Goal: Information Seeking & Learning: Find specific fact

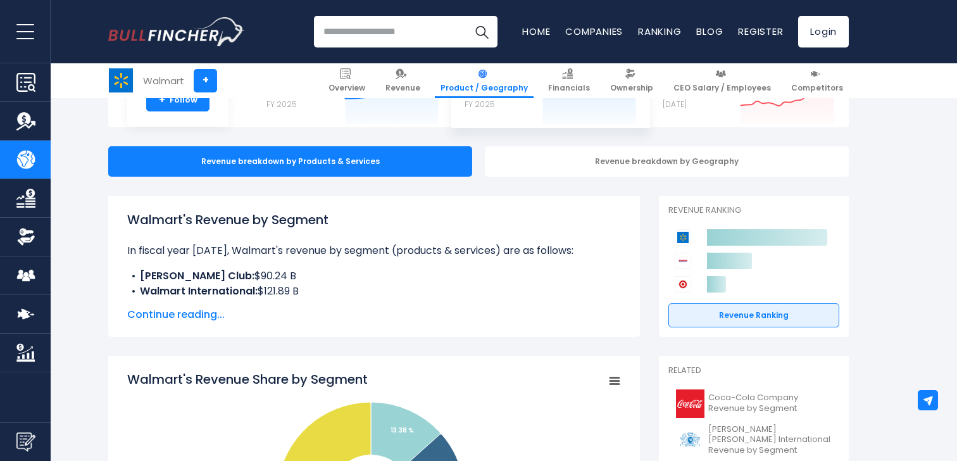
scroll to position [102, 0]
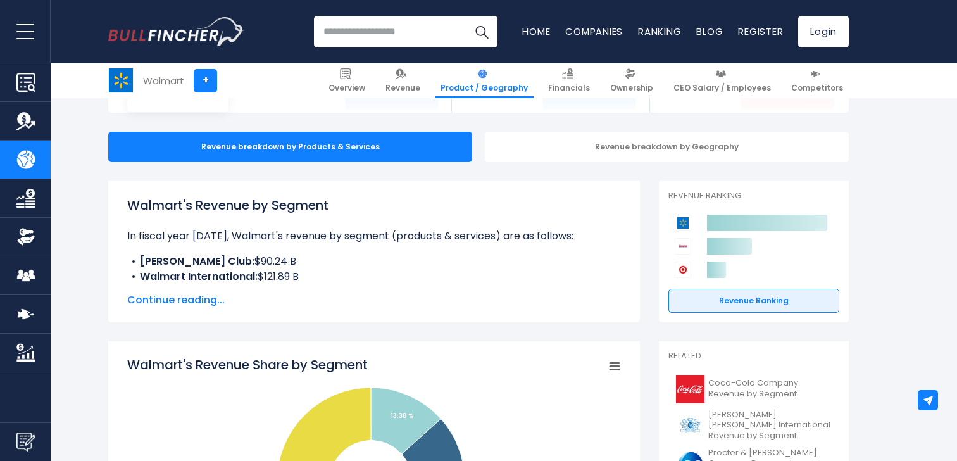
click at [203, 297] on span "Continue reading..." at bounding box center [374, 299] width 494 height 15
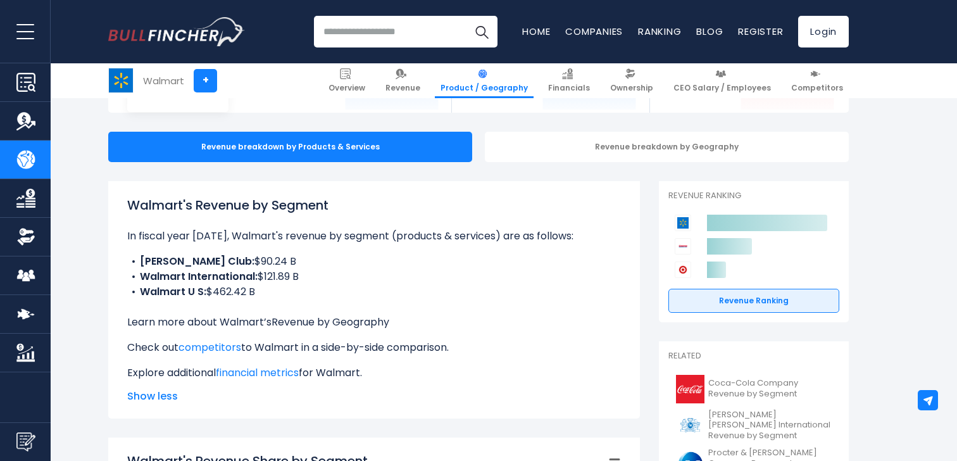
click at [318, 327] on link "Revenue by Geography" at bounding box center [331, 322] width 118 height 15
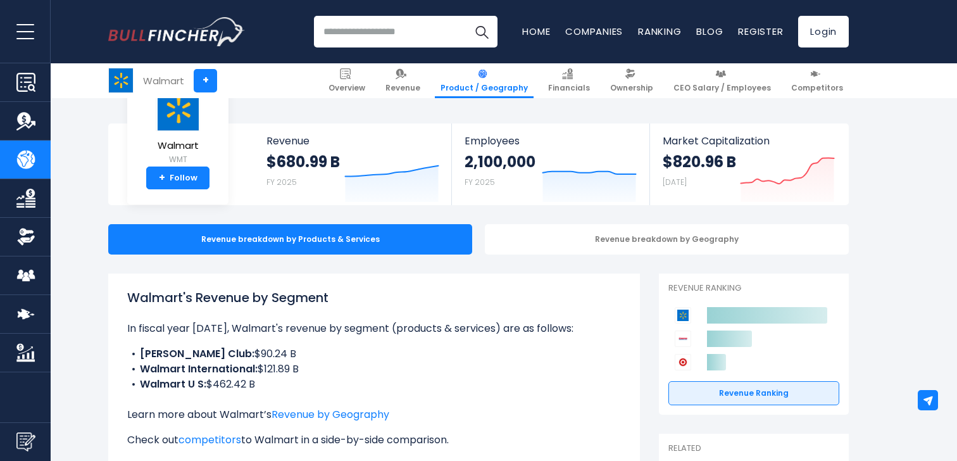
scroll to position [0, 0]
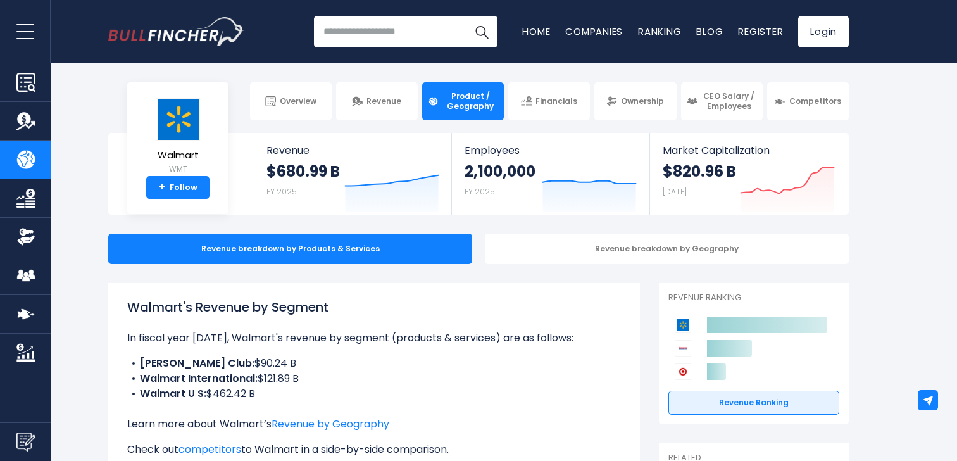
drag, startPoint x: 245, startPoint y: 362, endPoint x: 202, endPoint y: 365, distance: 43.1
click at [202, 365] on li "[PERSON_NAME] Club: $90.24 B" at bounding box center [374, 363] width 494 height 15
drag, startPoint x: 127, startPoint y: 338, endPoint x: 190, endPoint y: 339, distance: 63.3
click at [190, 339] on p "In fiscal year [DATE], Walmart's revenue by segment (products & services) are a…" at bounding box center [374, 337] width 494 height 15
copy p "In fiscal year"
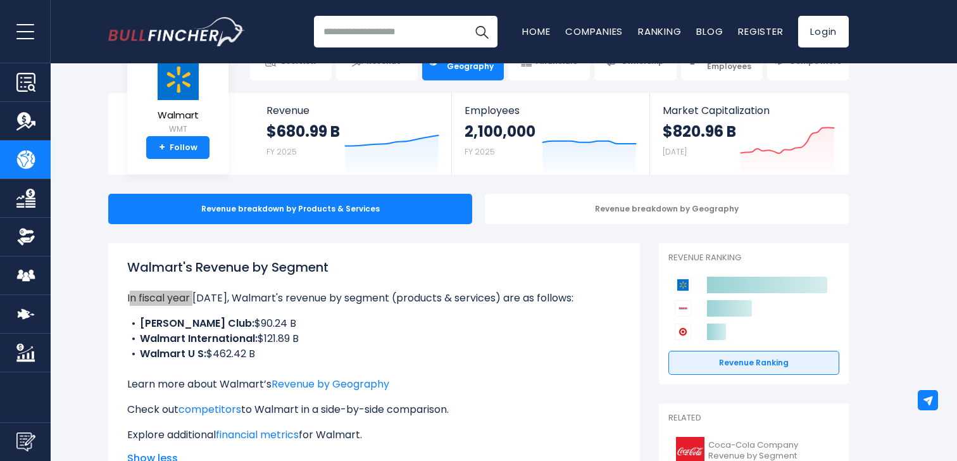
scroll to position [44, 0]
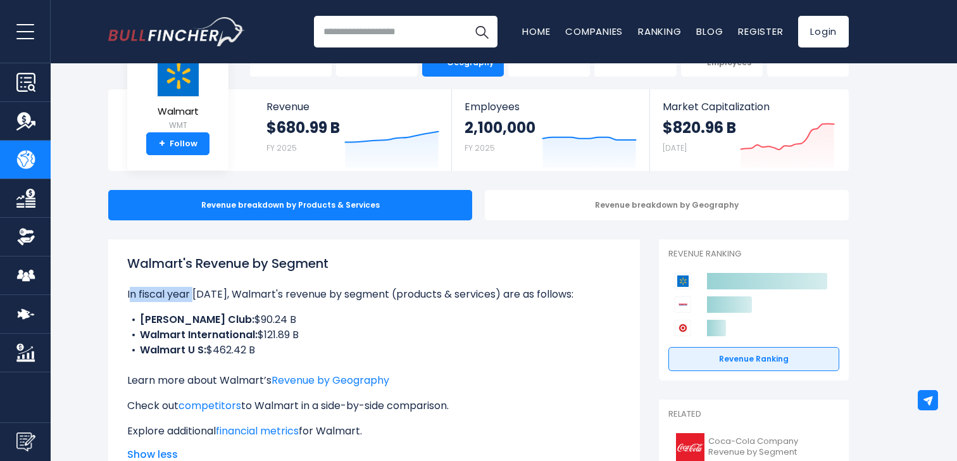
drag, startPoint x: 250, startPoint y: 321, endPoint x: 253, endPoint y: 354, distance: 33.0
click at [253, 354] on ul "[PERSON_NAME] Club: $90.24 B Walmart International: $121.89 B Walmart U S: $462…" at bounding box center [374, 335] width 494 height 46
drag, startPoint x: 249, startPoint y: 318, endPoint x: 205, endPoint y: 319, distance: 43.7
click at [205, 319] on li "[PERSON_NAME] Club: $90.24 B" at bounding box center [374, 319] width 494 height 15
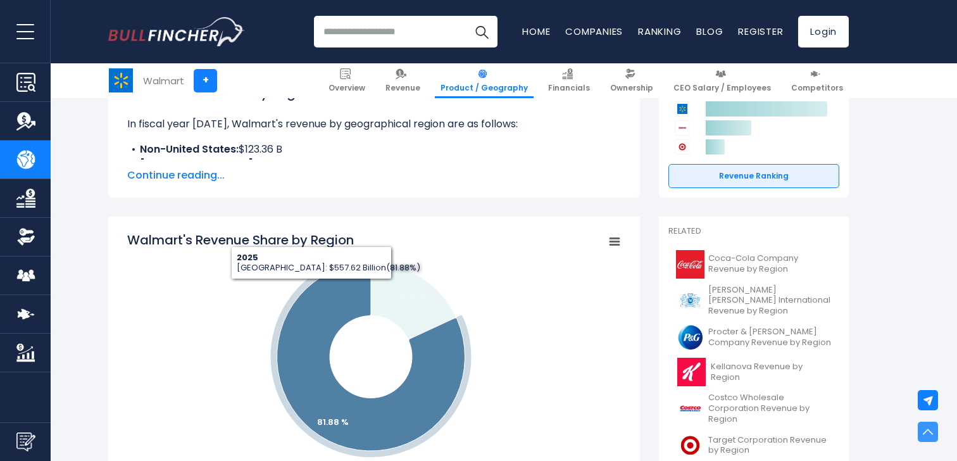
scroll to position [341, 0]
